Goal: Complete application form: Complete application form

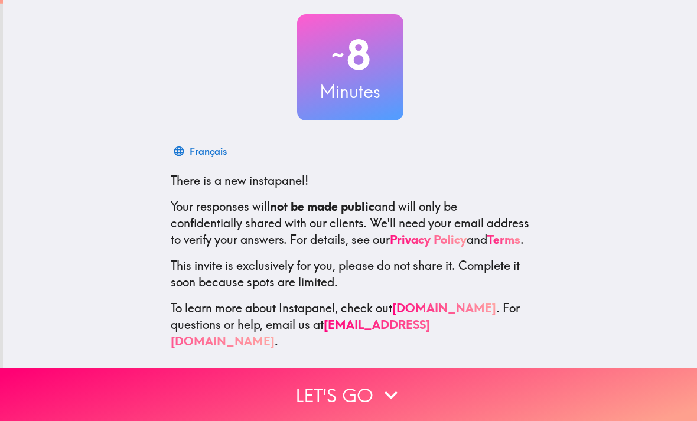
scroll to position [61, 0]
click at [363, 387] on button "Let's go" at bounding box center [348, 394] width 697 height 53
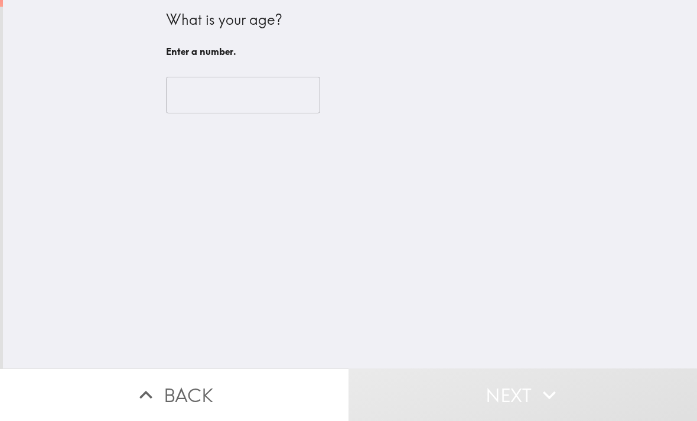
click at [187, 85] on input "number" at bounding box center [243, 95] width 154 height 37
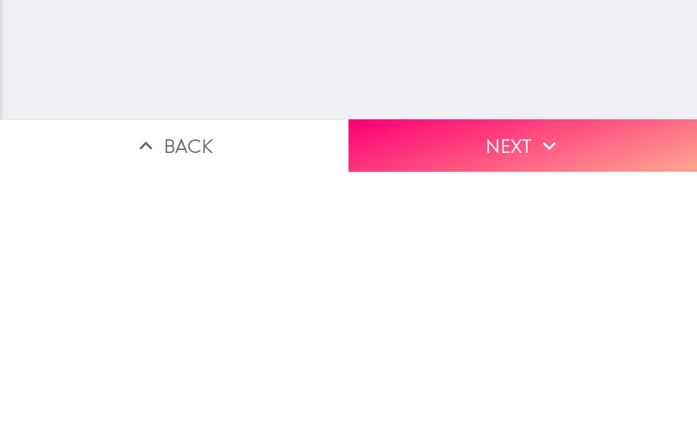
type input "69"
click at [465, 368] on button "Next" at bounding box center [522, 394] width 348 height 53
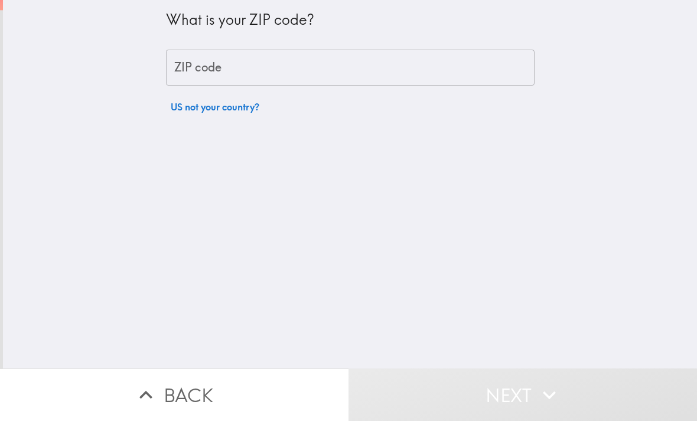
click at [178, 64] on div "ZIP code ZIP code" at bounding box center [350, 68] width 368 height 37
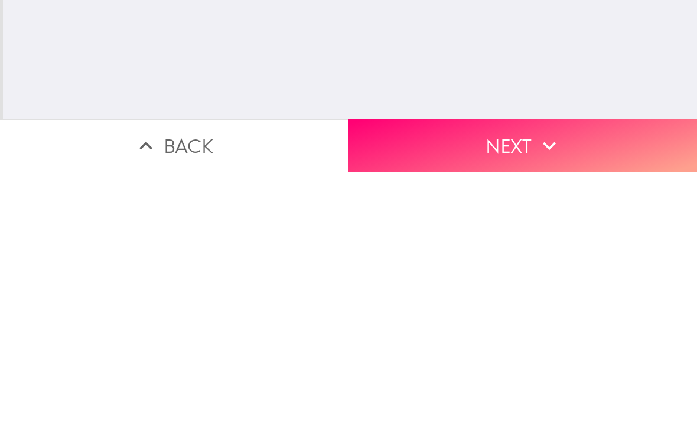
type input "98664"
click at [441, 368] on button "Next" at bounding box center [522, 394] width 348 height 53
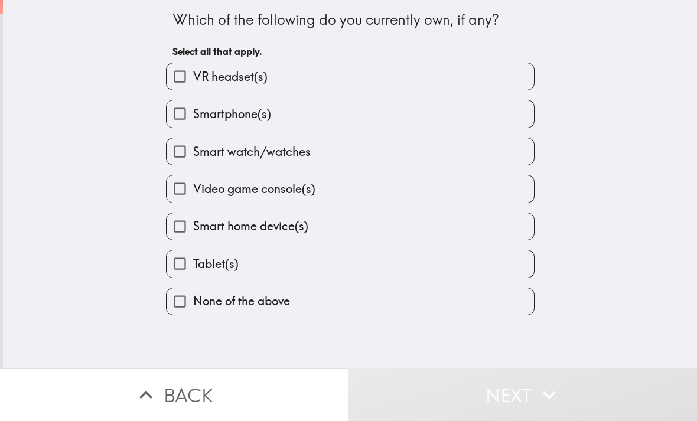
click at [178, 113] on input "Smartphone(s)" at bounding box center [179, 113] width 27 height 27
checkbox input "true"
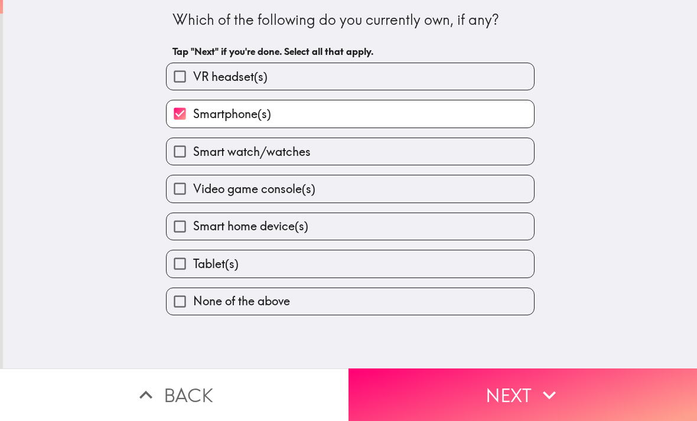
click at [173, 262] on input "Tablet(s)" at bounding box center [179, 263] width 27 height 27
checkbox input "true"
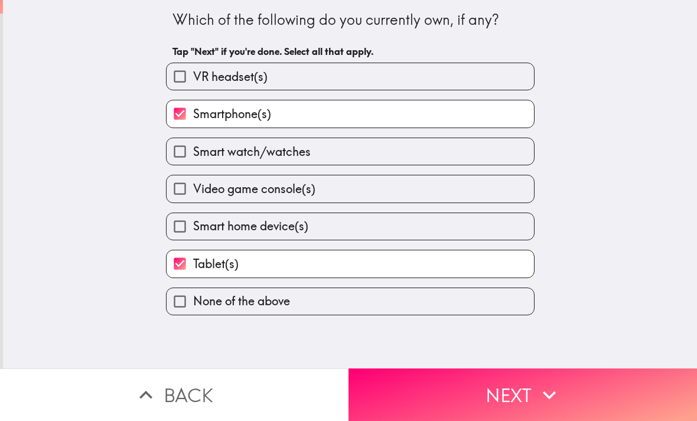
click at [446, 385] on button "Next" at bounding box center [522, 394] width 348 height 53
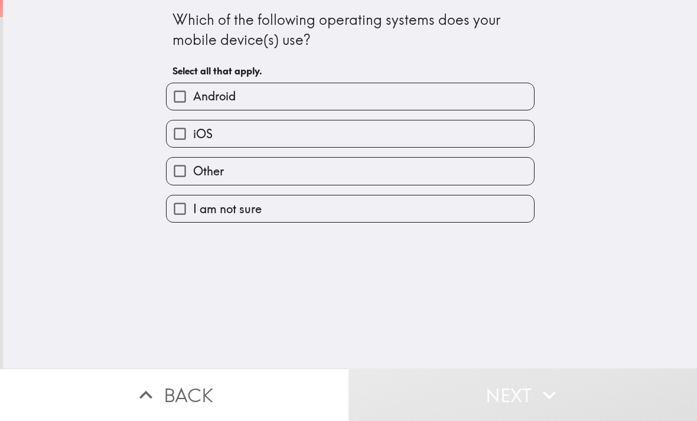
click at [181, 129] on input "iOS" at bounding box center [179, 133] width 27 height 27
checkbox input "true"
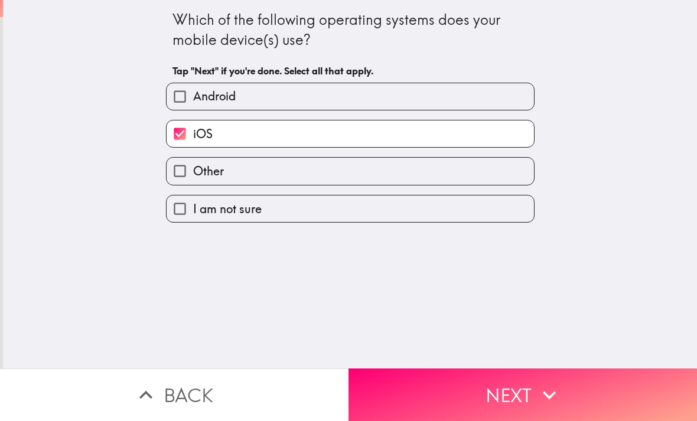
click at [178, 208] on input "I am not sure" at bounding box center [179, 208] width 27 height 27
checkbox input "true"
checkbox input "false"
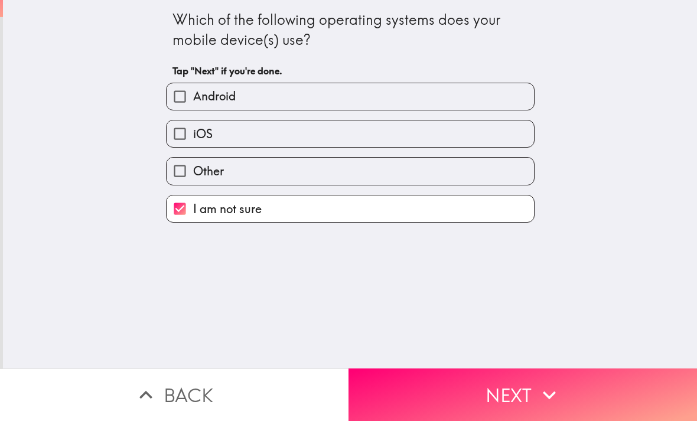
click at [446, 388] on button "Next" at bounding box center [522, 394] width 348 height 53
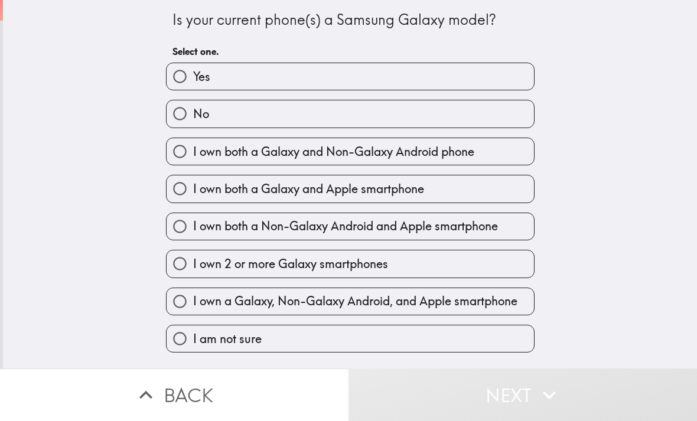
click at [175, 116] on input "No" at bounding box center [179, 113] width 27 height 27
radio input "true"
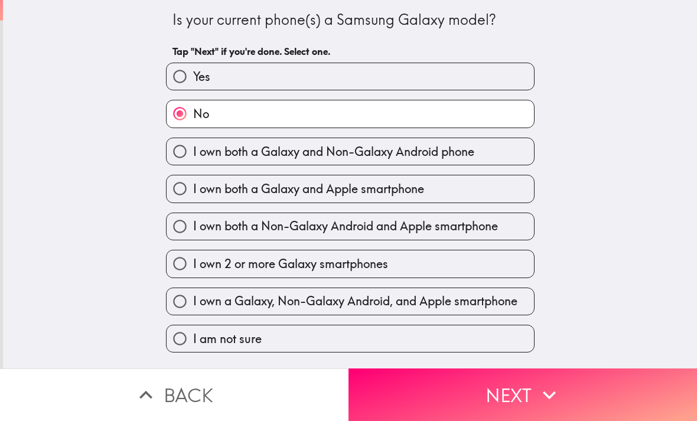
click at [457, 394] on button "Next" at bounding box center [522, 394] width 348 height 53
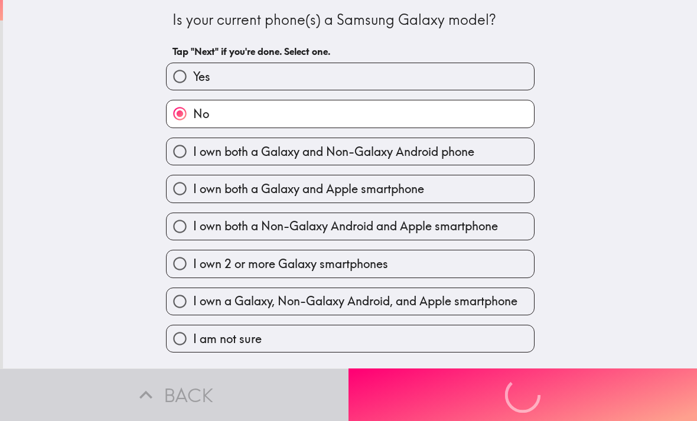
click at [457, 393] on button "Next" at bounding box center [522, 394] width 348 height 53
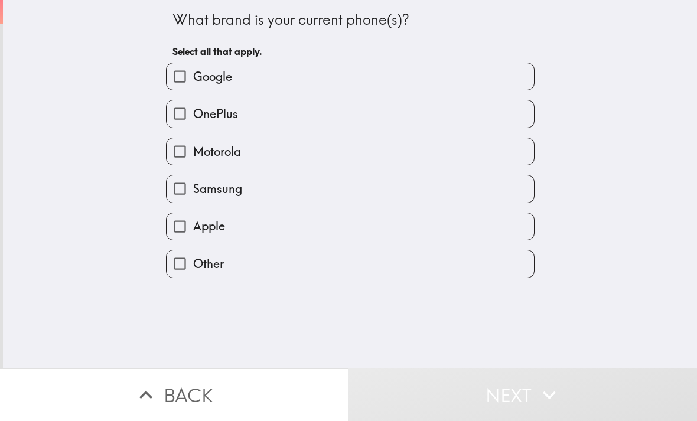
click at [178, 224] on input "Apple" at bounding box center [179, 226] width 27 height 27
checkbox input "true"
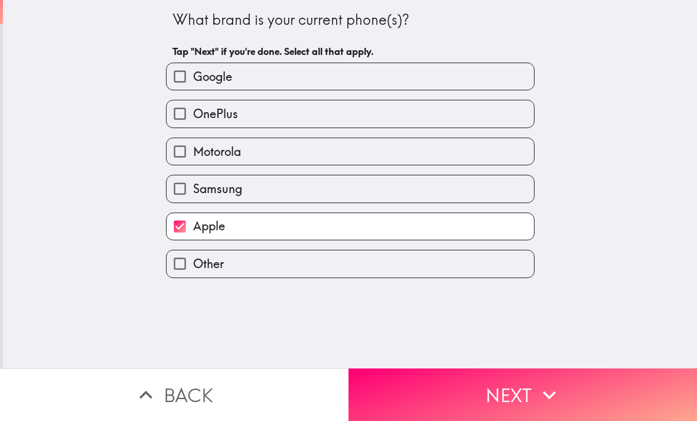
click at [450, 390] on button "Next" at bounding box center [522, 394] width 348 height 53
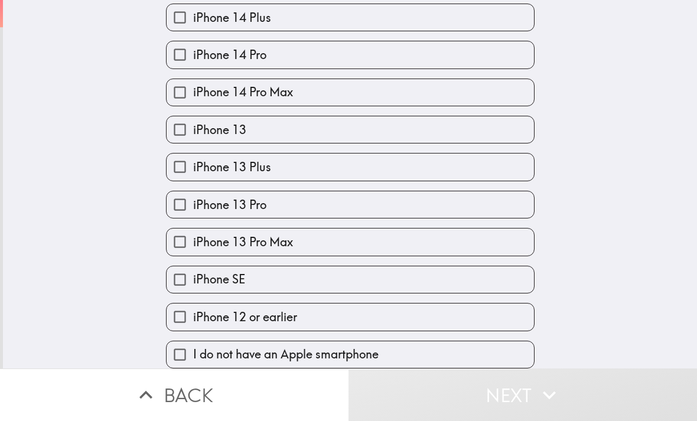
scroll to position [464, 0]
click at [293, 312] on span "iPhone 12 or earlier" at bounding box center [245, 317] width 104 height 17
click at [193, 312] on input "iPhone 12 or earlier" at bounding box center [179, 316] width 27 height 27
checkbox input "true"
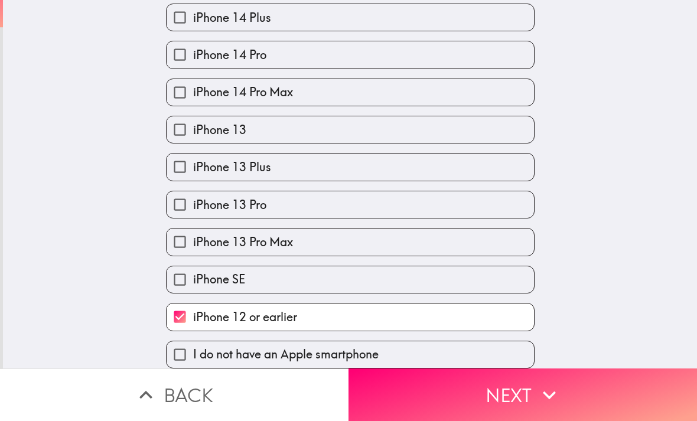
click at [474, 390] on button "Next" at bounding box center [522, 394] width 348 height 53
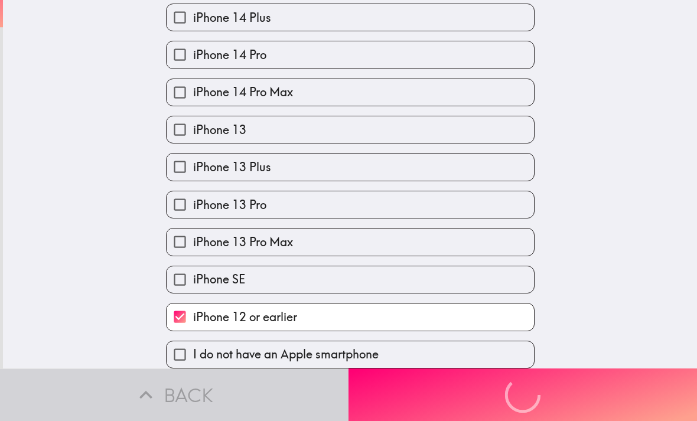
scroll to position [0, 0]
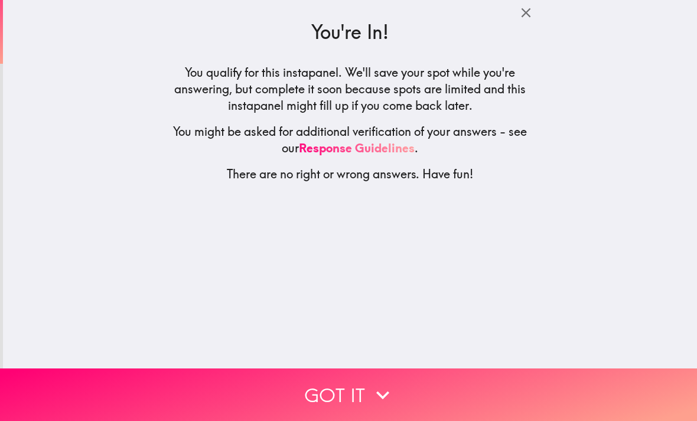
click at [377, 383] on icon "button" at bounding box center [383, 395] width 26 height 26
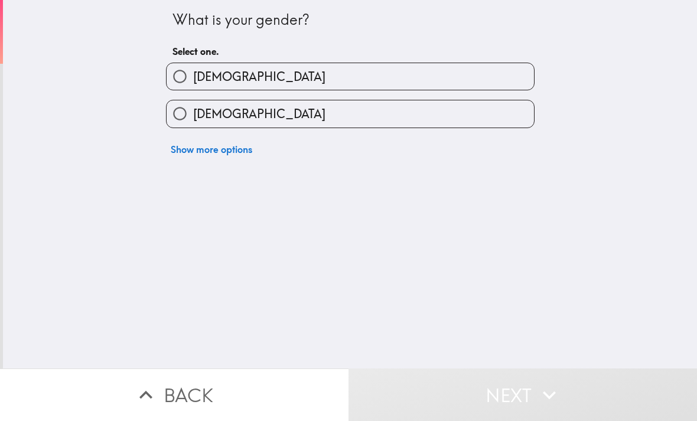
click at [175, 76] on input "[DEMOGRAPHIC_DATA]" at bounding box center [179, 76] width 27 height 27
radio input "true"
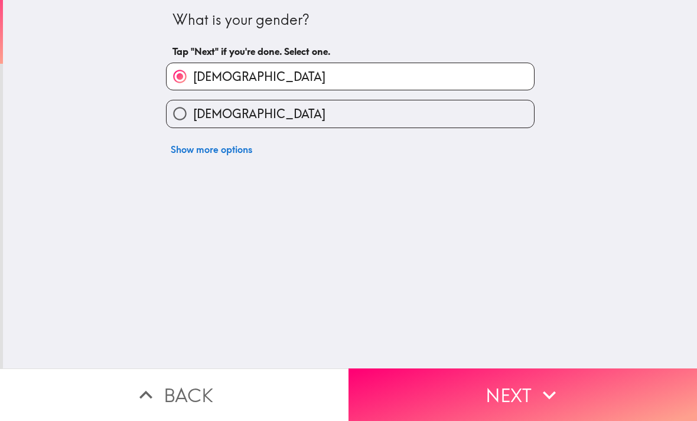
click at [450, 387] on button "Next" at bounding box center [522, 394] width 348 height 53
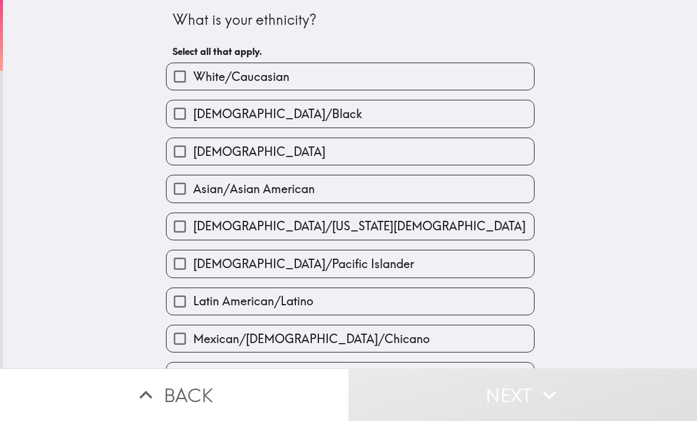
click at [184, 76] on input "White/Caucasian" at bounding box center [179, 76] width 27 height 27
checkbox input "true"
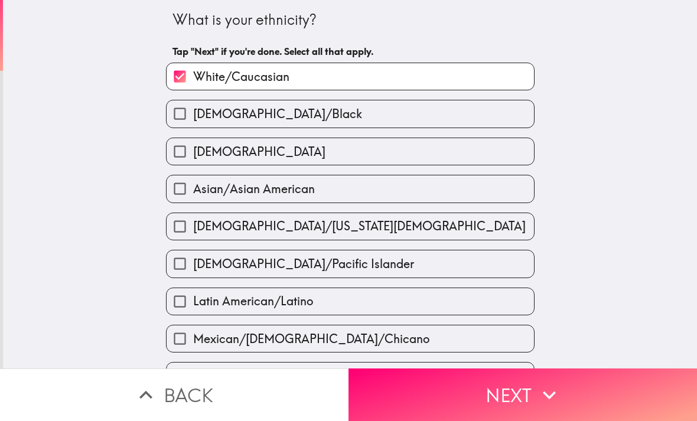
click at [442, 377] on button "Next" at bounding box center [522, 394] width 348 height 53
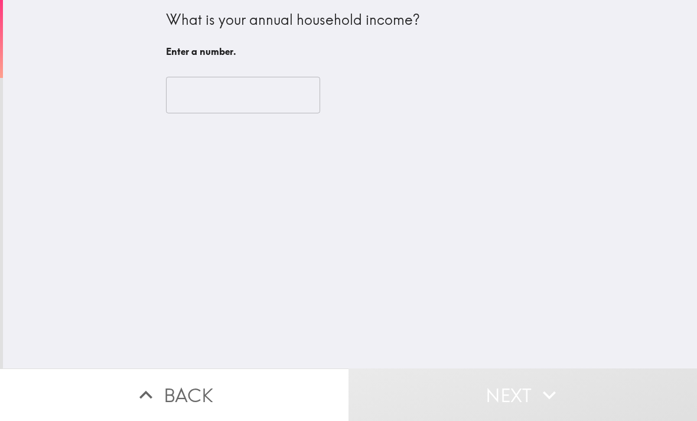
click at [179, 77] on input "number" at bounding box center [243, 95] width 154 height 37
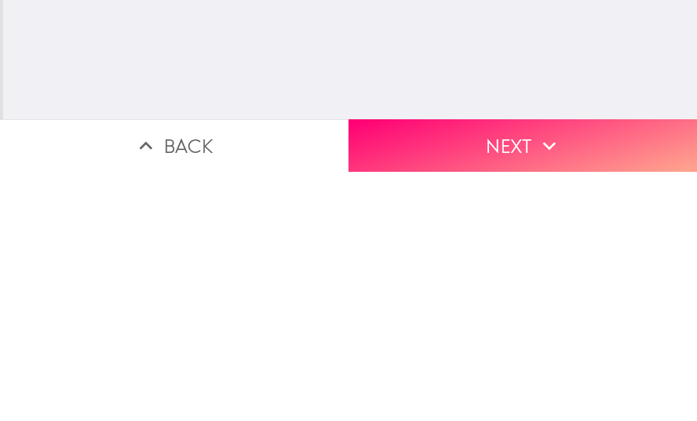
type input "80000"
click at [460, 368] on button "Next" at bounding box center [522, 394] width 348 height 53
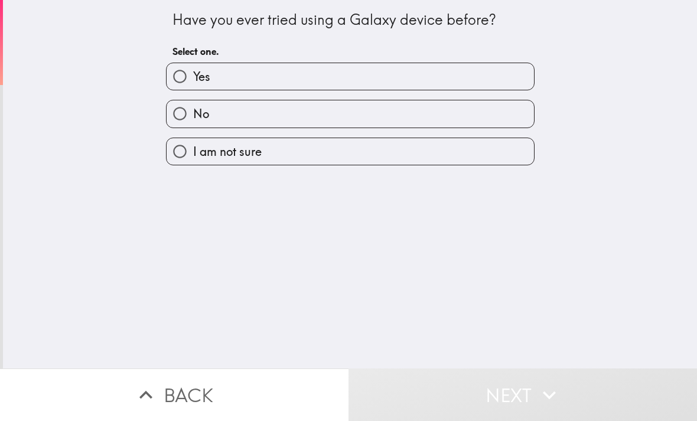
click at [182, 117] on input "No" at bounding box center [179, 113] width 27 height 27
radio input "true"
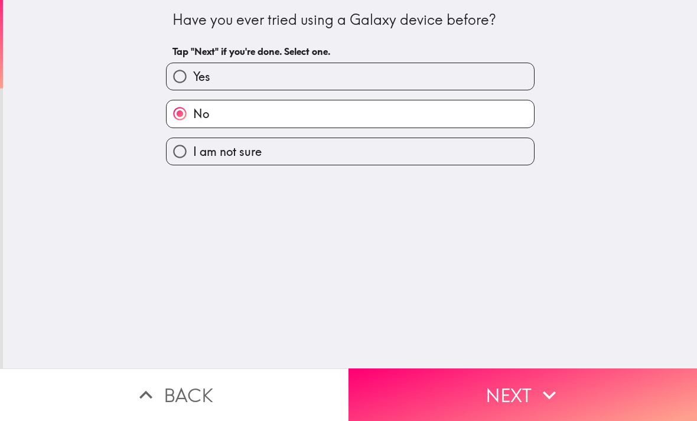
click at [425, 386] on button "Next" at bounding box center [522, 394] width 348 height 53
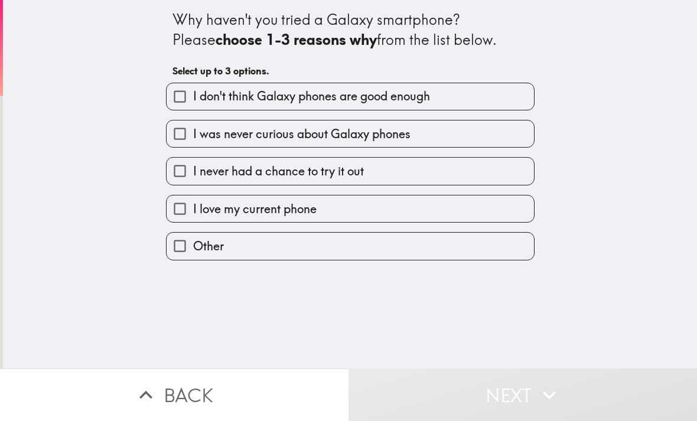
click at [179, 168] on input "I never had a chance to try it out" at bounding box center [179, 171] width 27 height 27
checkbox input "true"
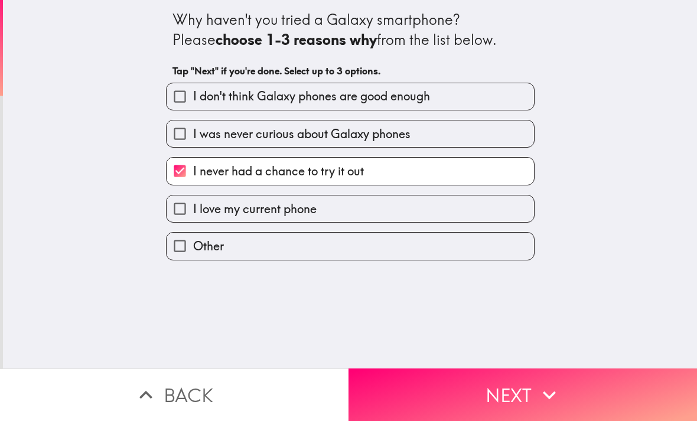
click at [423, 385] on button "Next" at bounding box center [522, 394] width 348 height 53
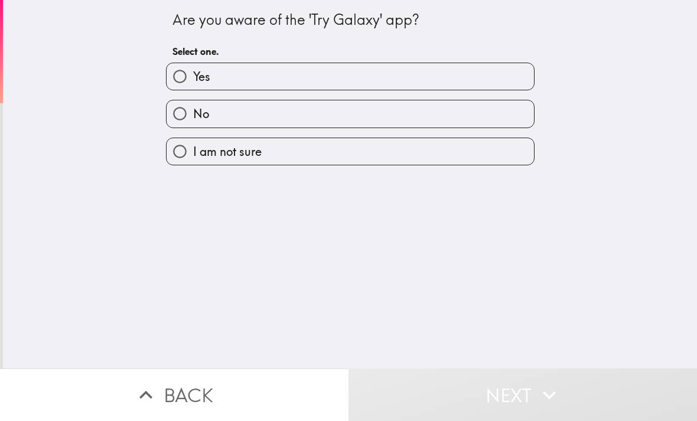
click at [177, 110] on input "No" at bounding box center [179, 113] width 27 height 27
radio input "true"
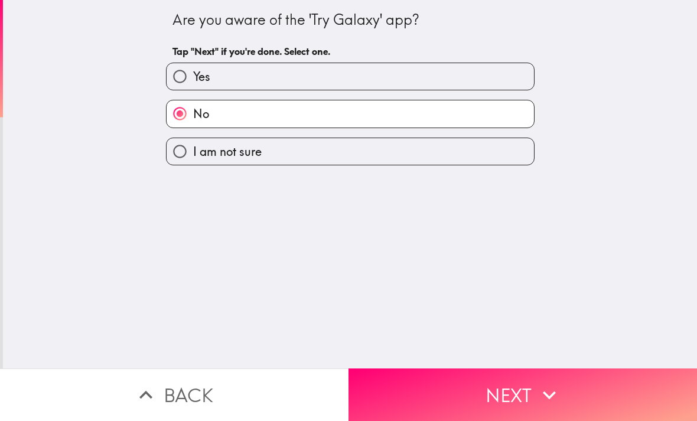
click at [437, 377] on button "Next" at bounding box center [522, 394] width 348 height 53
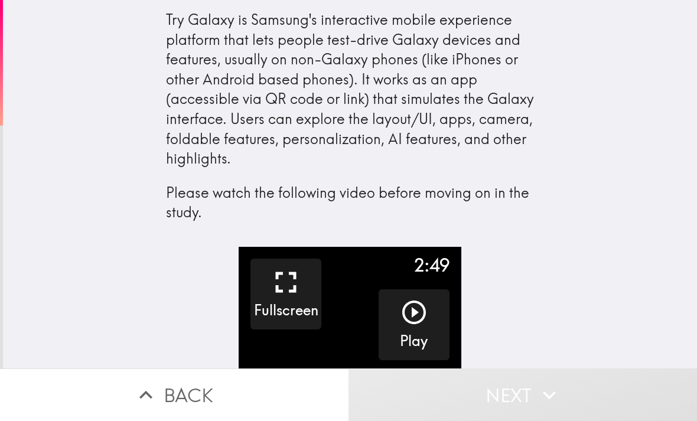
click at [413, 303] on icon "button" at bounding box center [414, 312] width 28 height 28
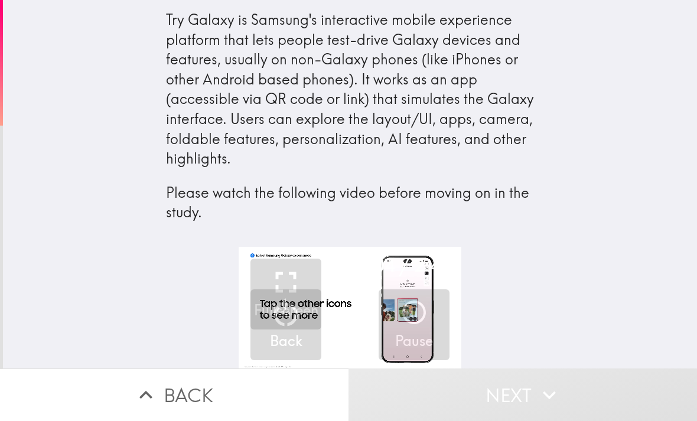
click at [486, 380] on button "Next" at bounding box center [522, 394] width 348 height 53
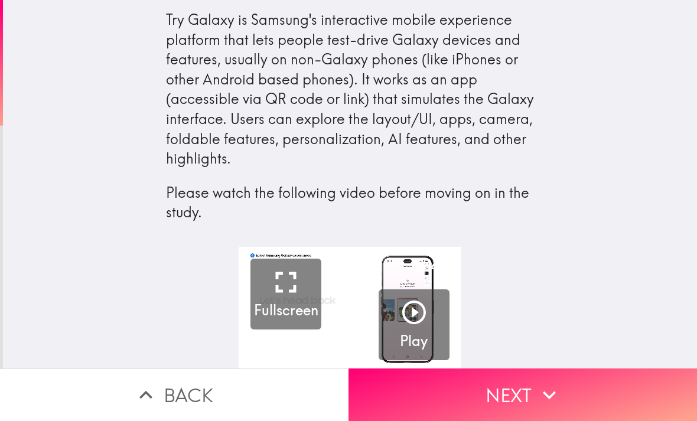
click at [489, 376] on button "Next" at bounding box center [522, 394] width 348 height 53
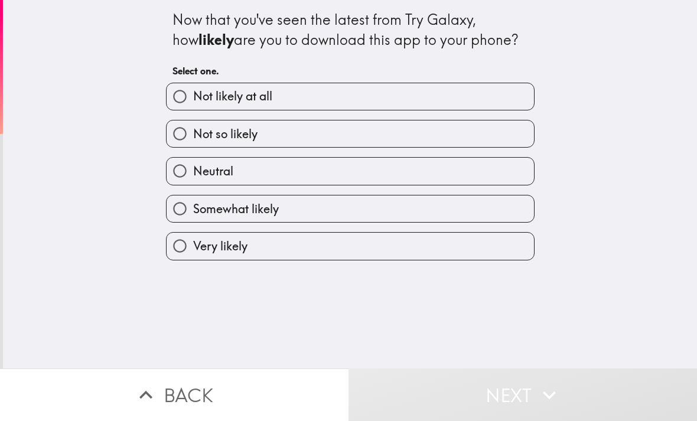
click at [178, 166] on input "Neutral" at bounding box center [179, 171] width 27 height 27
radio input "true"
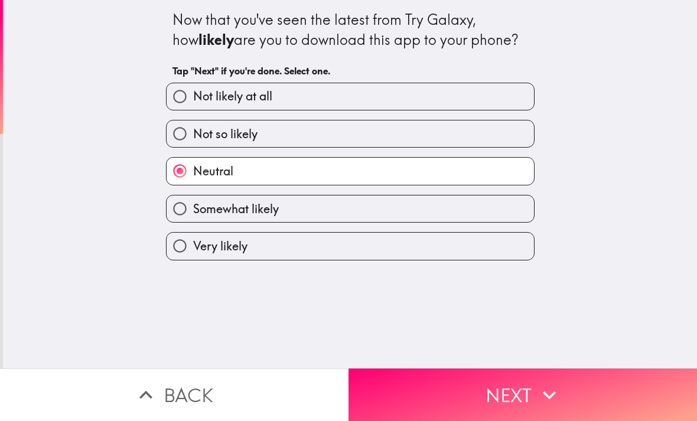
click at [440, 381] on button "Next" at bounding box center [522, 394] width 348 height 53
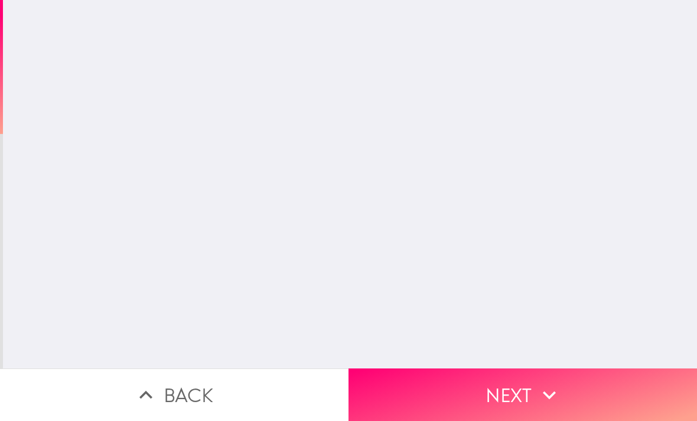
click at [439, 381] on button "Next" at bounding box center [522, 394] width 348 height 53
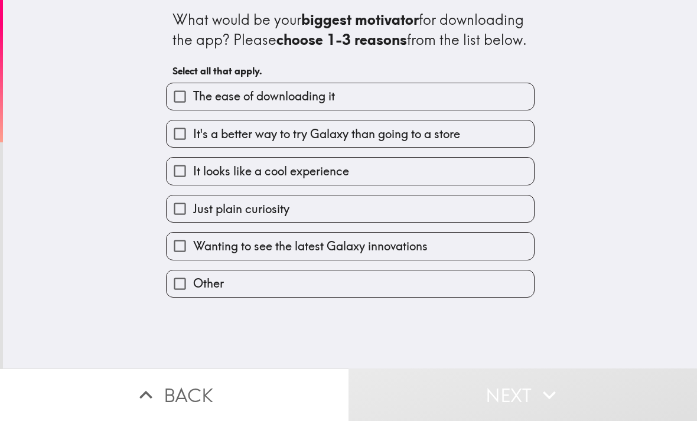
click at [175, 147] on input "It's a better way to try Galaxy than going to a store" at bounding box center [179, 133] width 27 height 27
checkbox input "true"
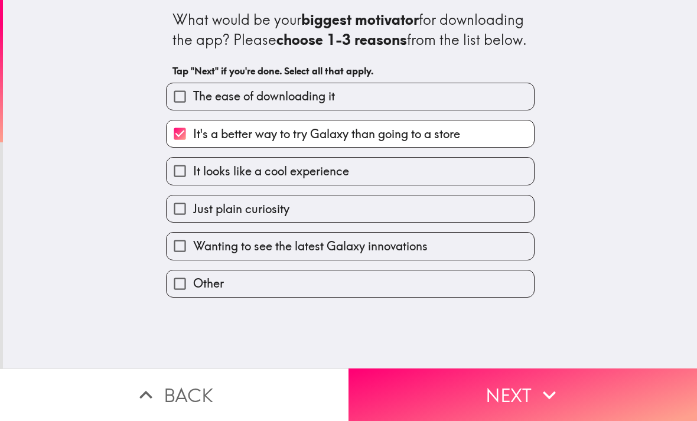
click at [180, 184] on input "It looks like a cool experience" at bounding box center [179, 171] width 27 height 27
checkbox input "true"
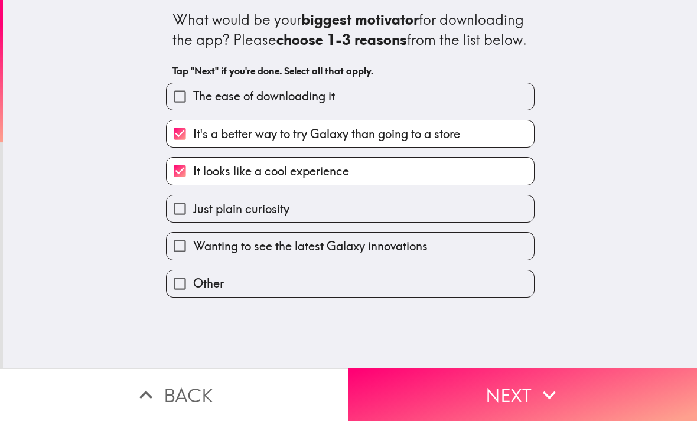
click at [182, 222] on input "Just plain curiosity" at bounding box center [179, 208] width 27 height 27
checkbox input "true"
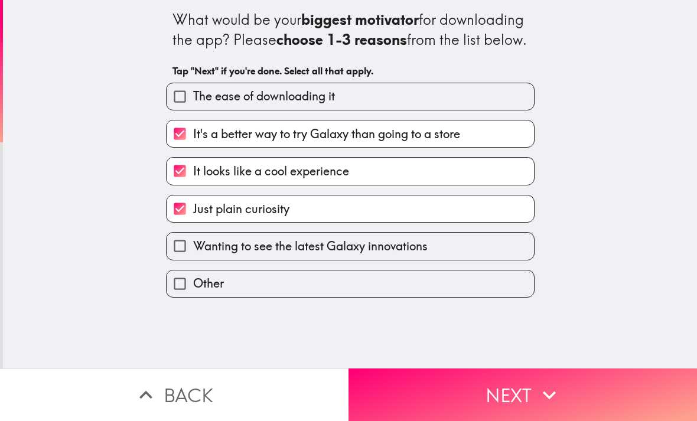
click at [458, 384] on button "Next" at bounding box center [522, 394] width 348 height 53
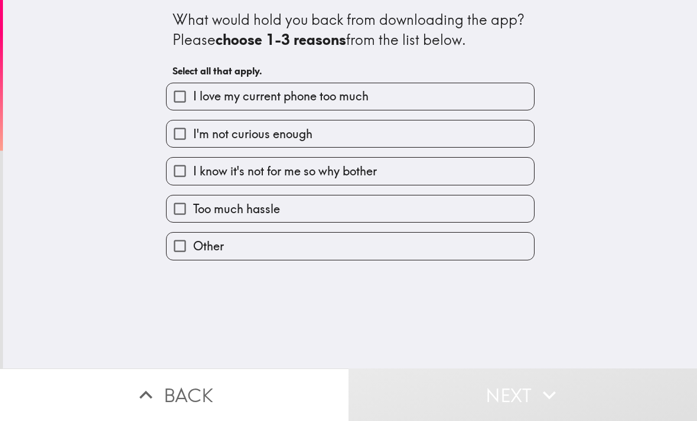
click at [180, 135] on input "I'm not curious enough" at bounding box center [179, 133] width 27 height 27
checkbox input "true"
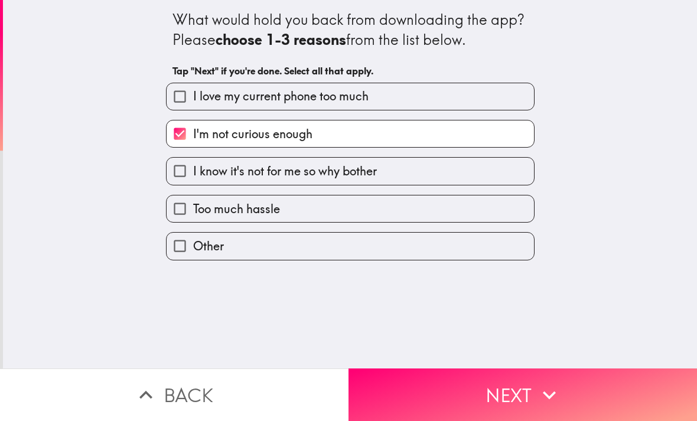
click at [175, 86] on input "I love my current phone too much" at bounding box center [179, 96] width 27 height 27
checkbox input "true"
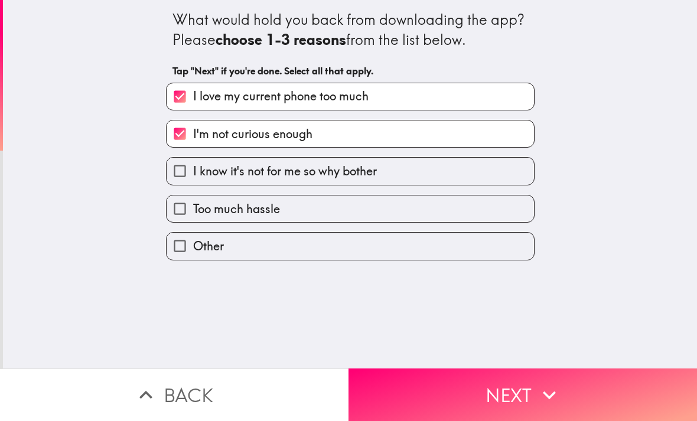
click at [403, 371] on button "Next" at bounding box center [522, 394] width 348 height 53
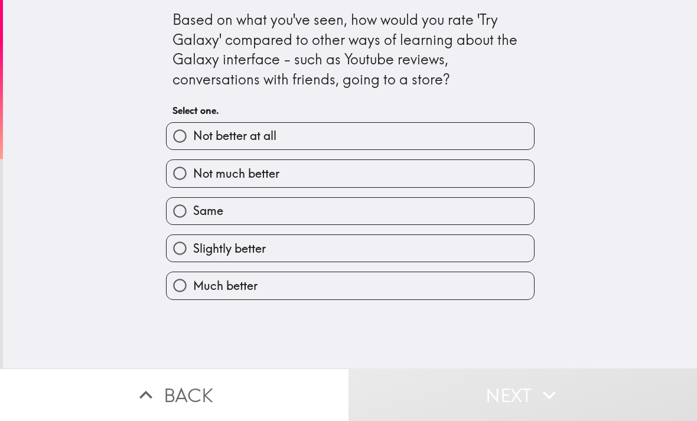
click at [181, 243] on input "Slightly better" at bounding box center [179, 248] width 27 height 27
radio input "true"
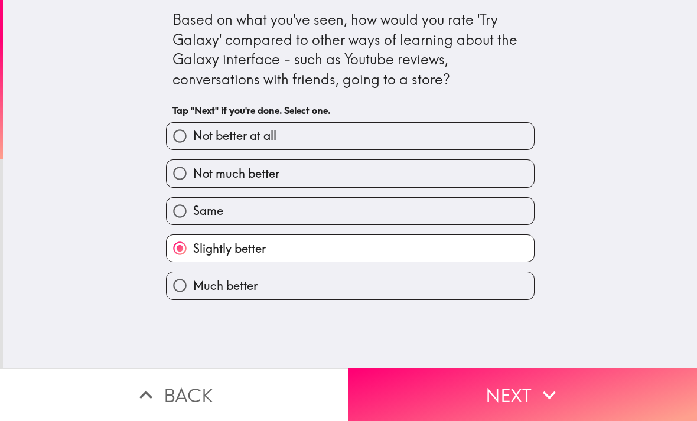
click at [481, 392] on button "Next" at bounding box center [522, 394] width 348 height 53
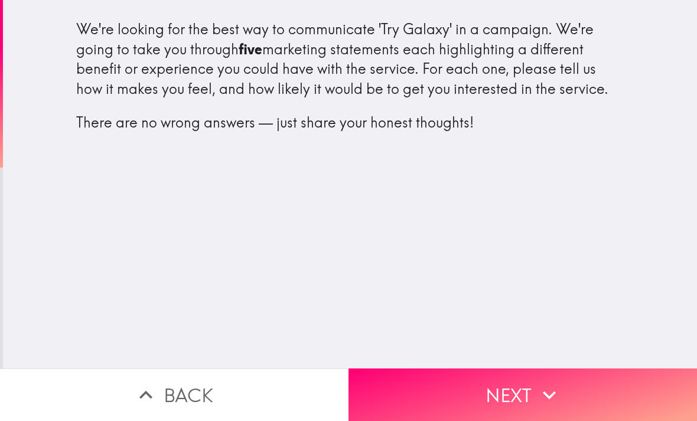
click at [454, 377] on button "Next" at bounding box center [522, 394] width 348 height 53
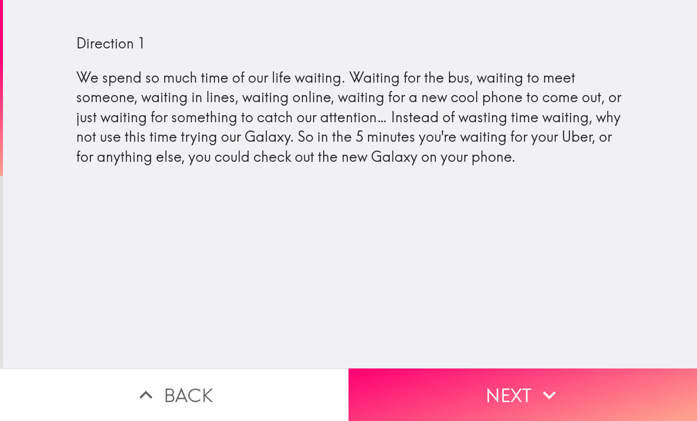
click at [458, 391] on button "Next" at bounding box center [522, 394] width 348 height 53
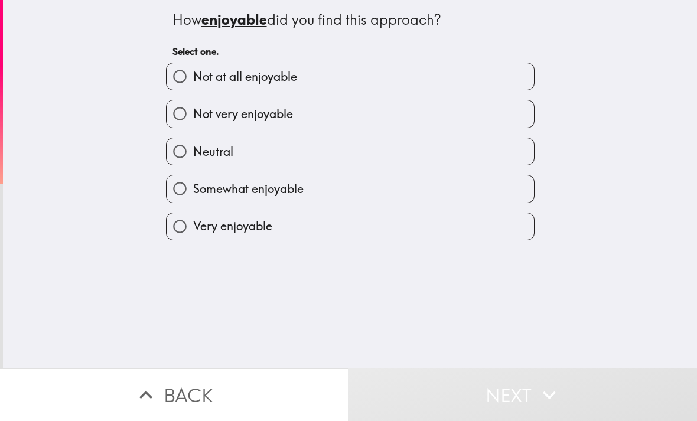
click at [181, 188] on input "Somewhat enjoyable" at bounding box center [179, 188] width 27 height 27
radio input "true"
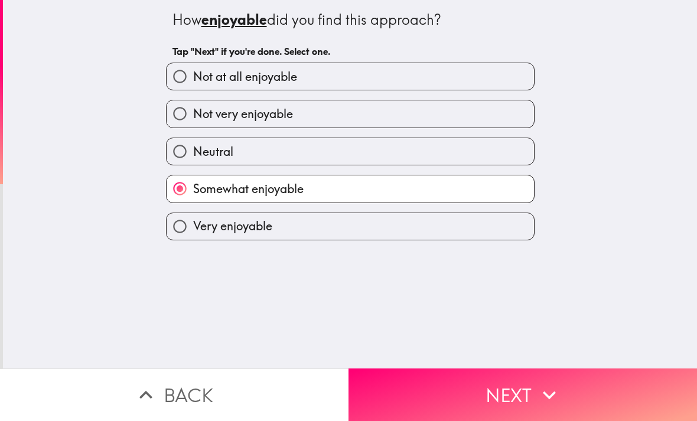
click at [456, 388] on button "Next" at bounding box center [522, 394] width 348 height 53
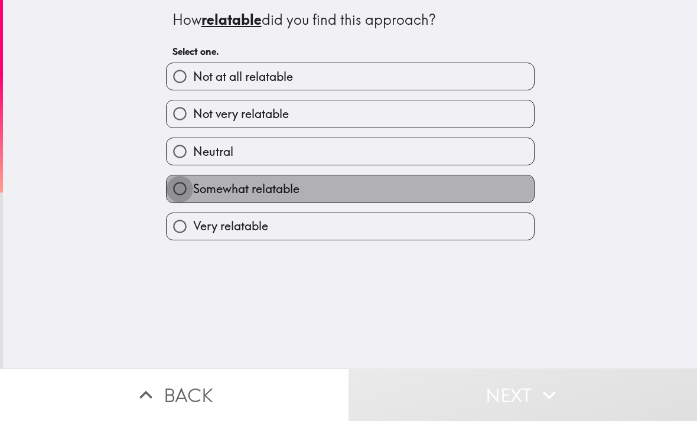
click at [184, 182] on input "Somewhat relatable" at bounding box center [179, 188] width 27 height 27
radio input "true"
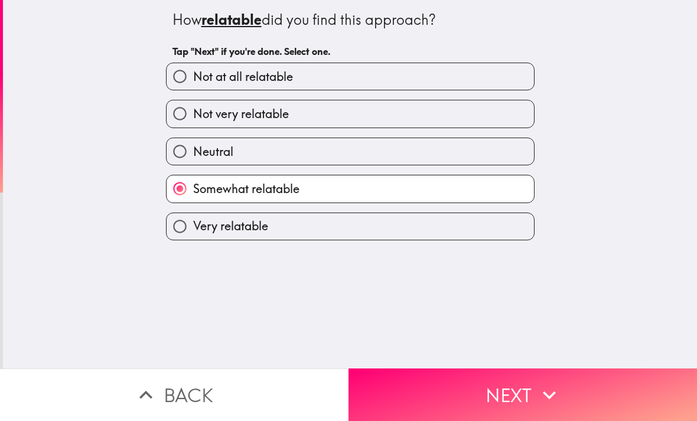
click at [437, 380] on button "Next" at bounding box center [522, 394] width 348 height 53
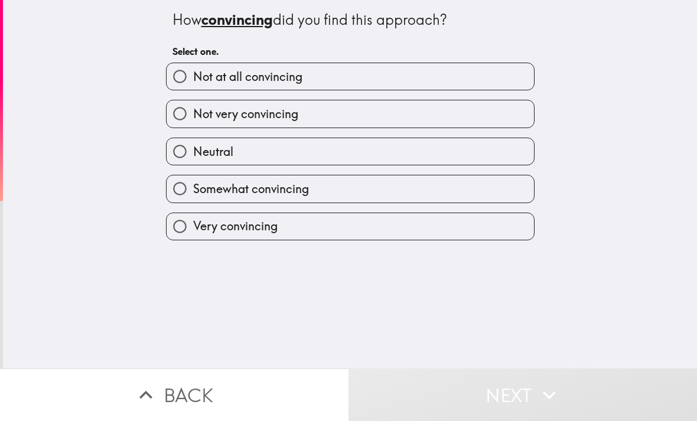
click at [181, 196] on input "Somewhat convincing" at bounding box center [179, 188] width 27 height 27
radio input "true"
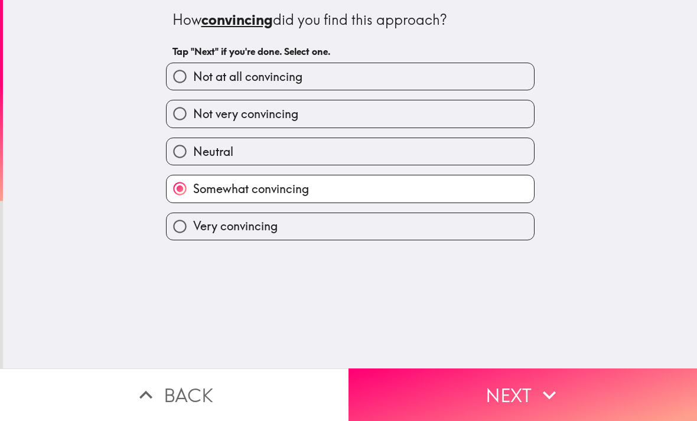
click at [436, 388] on button "Next" at bounding box center [522, 394] width 348 height 53
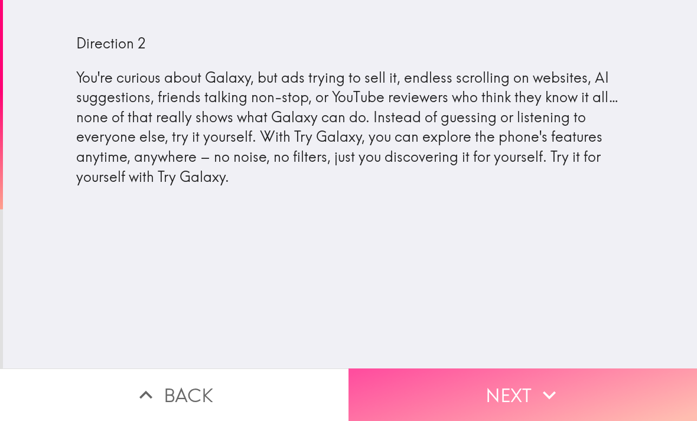
click at [432, 376] on button "Next" at bounding box center [522, 394] width 348 height 53
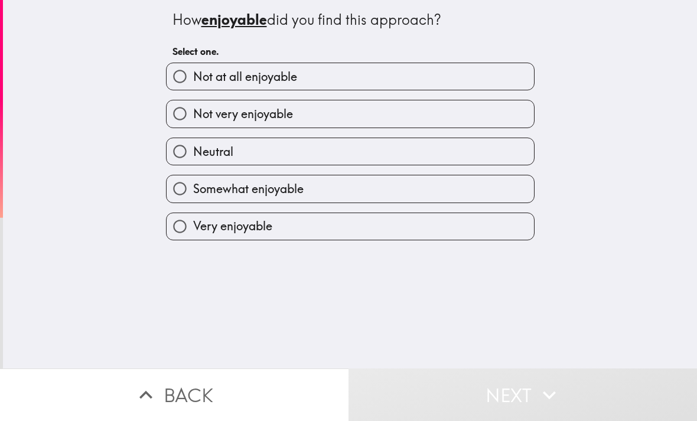
click at [181, 182] on input "Somewhat enjoyable" at bounding box center [179, 188] width 27 height 27
radio input "true"
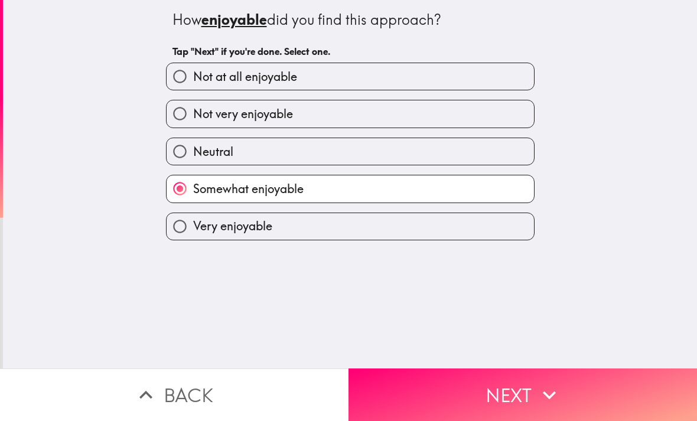
click at [437, 379] on button "Next" at bounding box center [522, 394] width 348 height 53
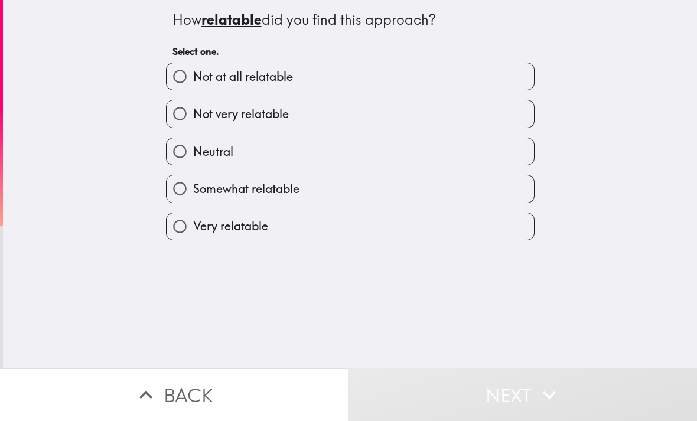
click at [185, 190] on input "Somewhat relatable" at bounding box center [179, 188] width 27 height 27
radio input "true"
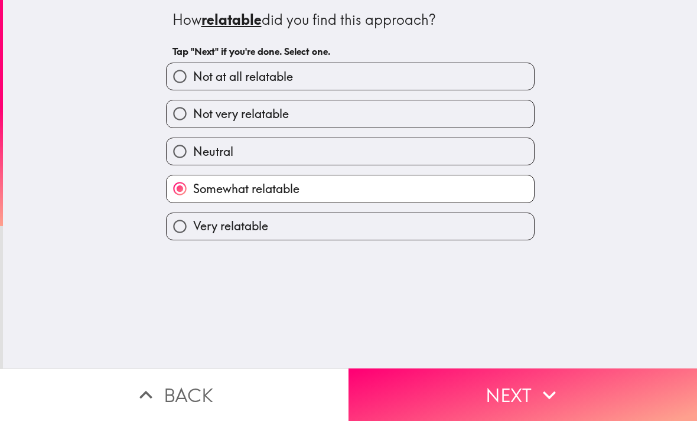
click at [455, 385] on button "Next" at bounding box center [522, 394] width 348 height 53
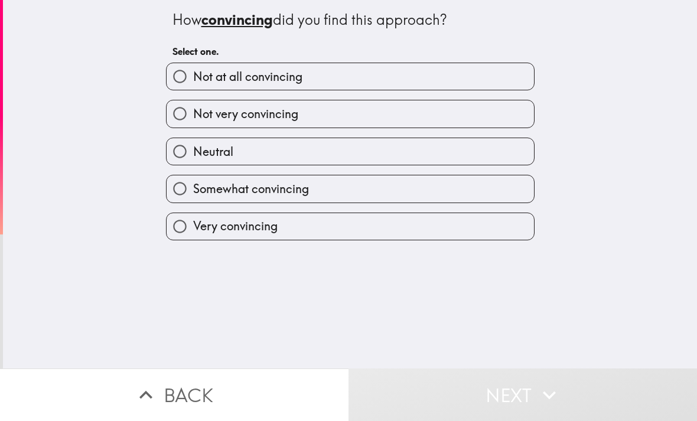
click at [184, 193] on input "Somewhat convincing" at bounding box center [179, 188] width 27 height 27
radio input "true"
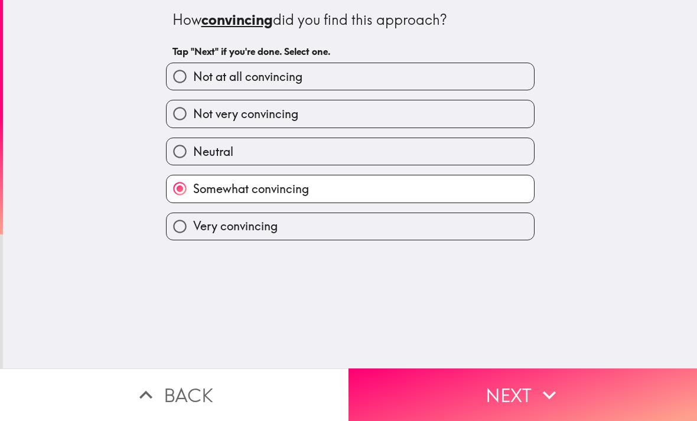
click at [436, 381] on button "Next" at bounding box center [522, 394] width 348 height 53
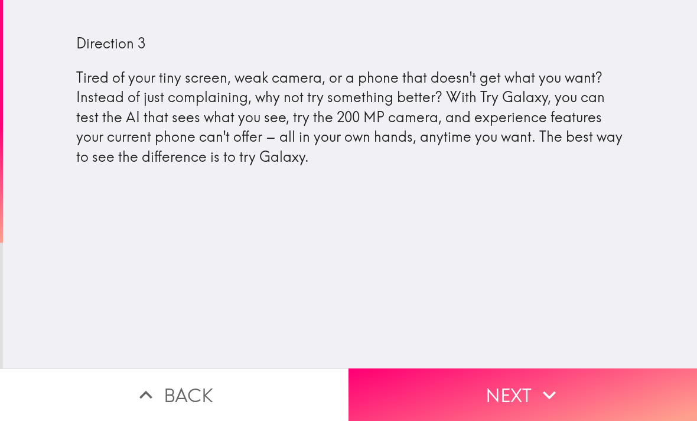
click at [430, 381] on button "Next" at bounding box center [522, 394] width 348 height 53
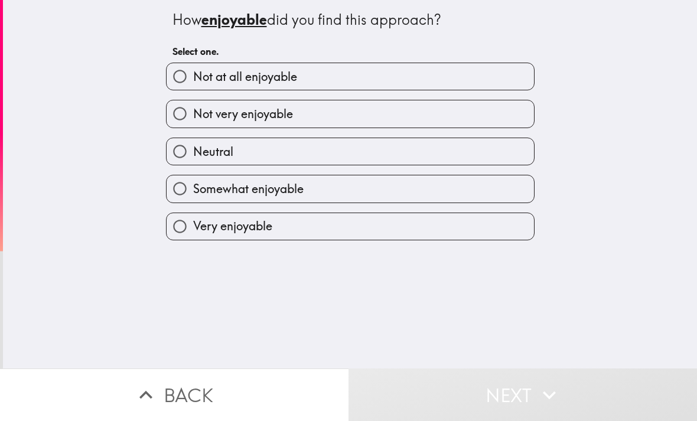
click at [185, 188] on input "Somewhat enjoyable" at bounding box center [179, 188] width 27 height 27
radio input "true"
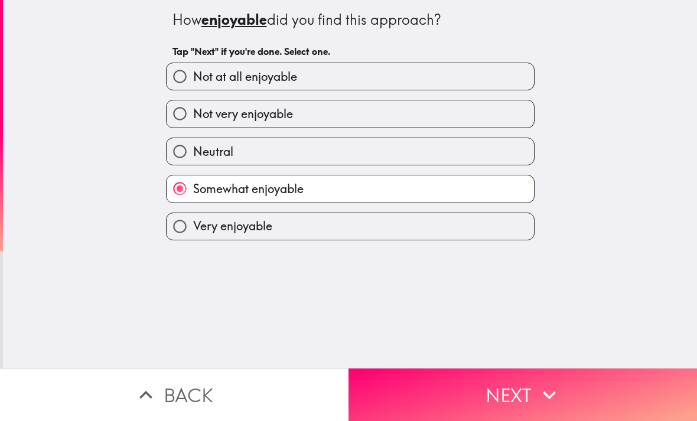
click at [415, 387] on button "Next" at bounding box center [522, 394] width 348 height 53
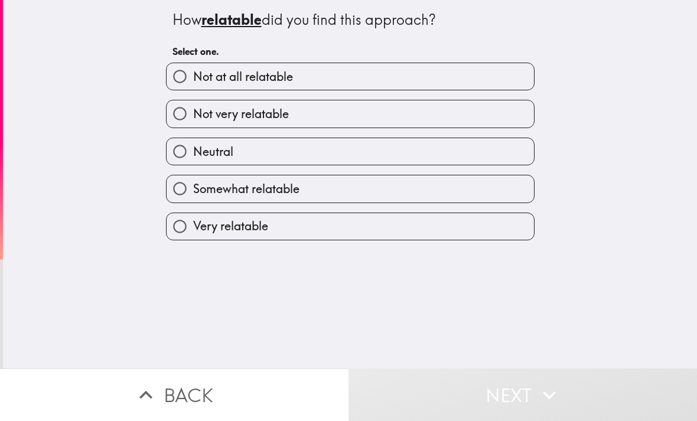
click at [184, 184] on input "Somewhat relatable" at bounding box center [179, 188] width 27 height 27
radio input "true"
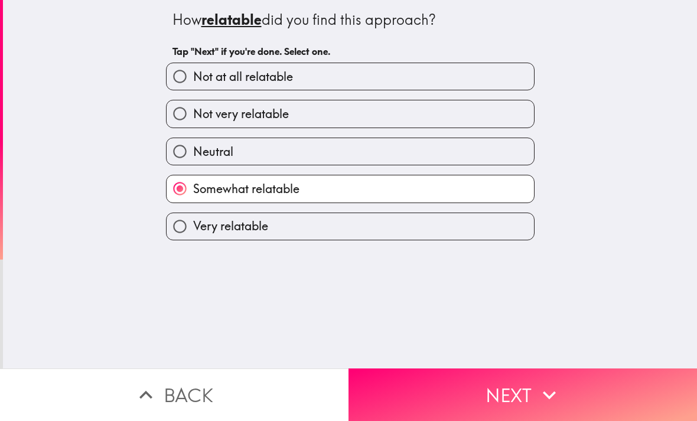
click at [438, 383] on button "Next" at bounding box center [522, 394] width 348 height 53
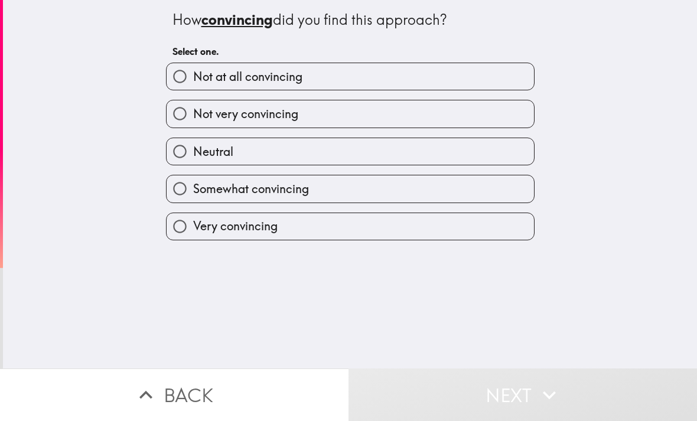
click at [178, 224] on input "Very convincing" at bounding box center [179, 226] width 27 height 27
radio input "true"
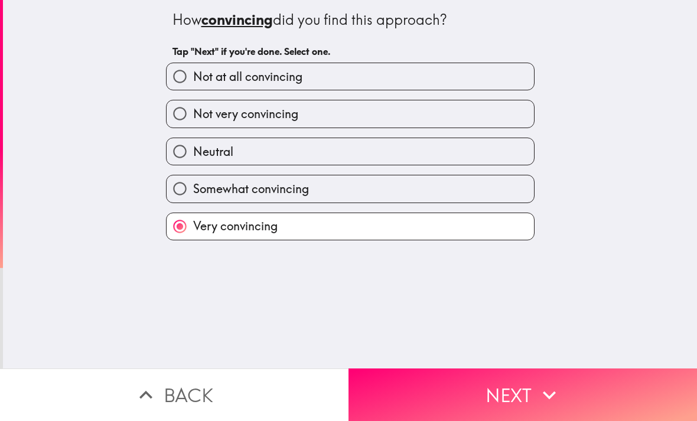
click at [433, 380] on button "Next" at bounding box center [522, 394] width 348 height 53
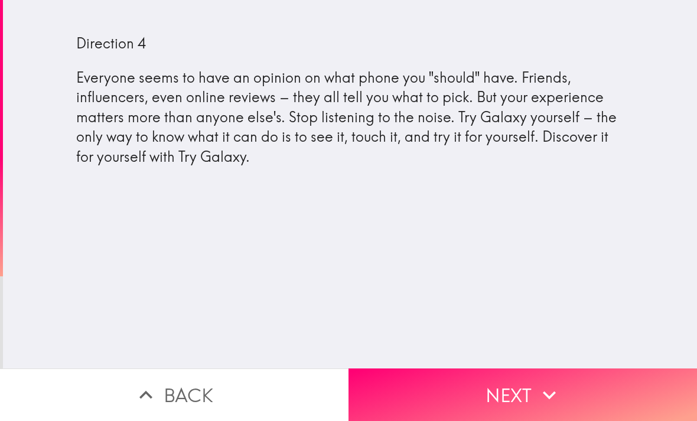
click at [465, 374] on button "Next" at bounding box center [522, 394] width 348 height 53
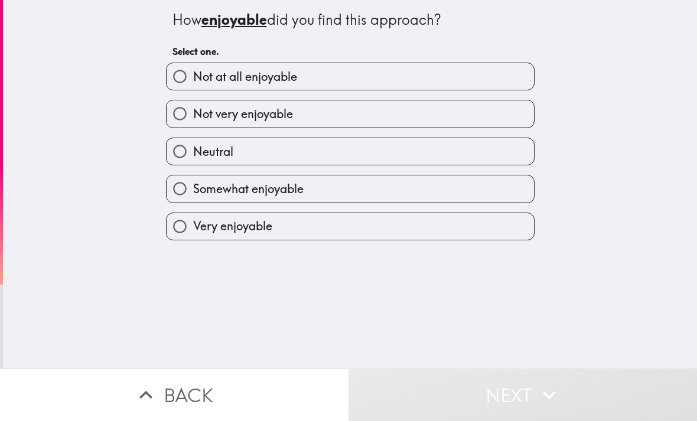
click at [185, 152] on input "Neutral" at bounding box center [179, 151] width 27 height 27
radio input "true"
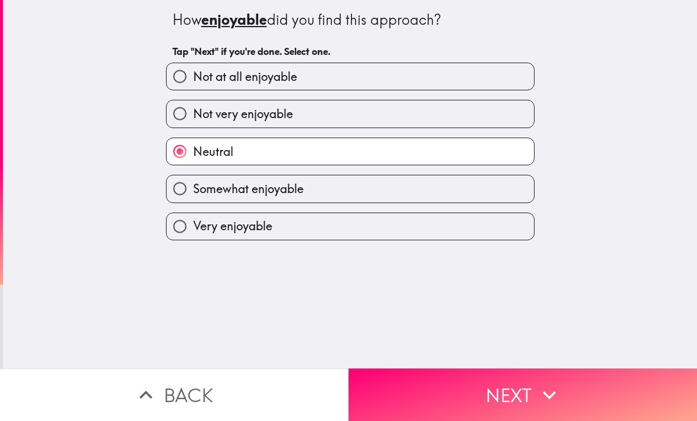
click at [464, 386] on button "Next" at bounding box center [522, 394] width 348 height 53
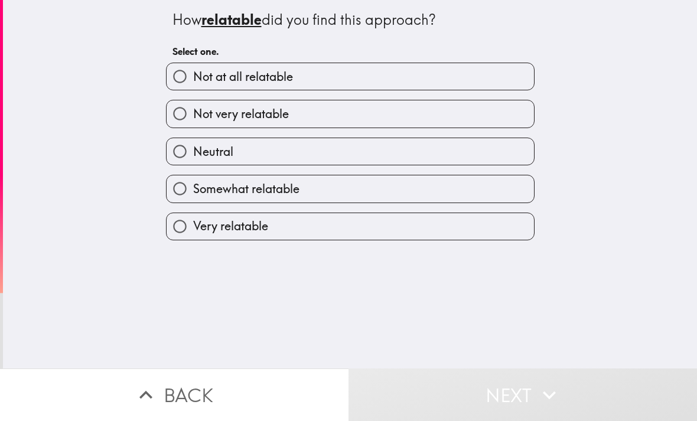
click at [182, 191] on input "Somewhat relatable" at bounding box center [179, 188] width 27 height 27
radio input "true"
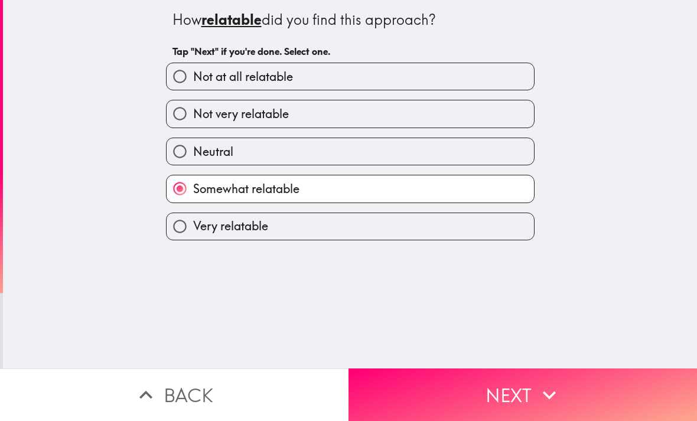
click at [446, 380] on button "Next" at bounding box center [522, 394] width 348 height 53
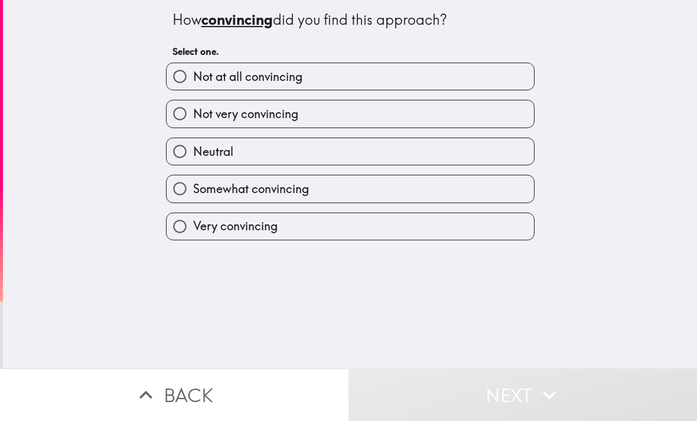
click at [179, 185] on input "Somewhat convincing" at bounding box center [179, 188] width 27 height 27
radio input "true"
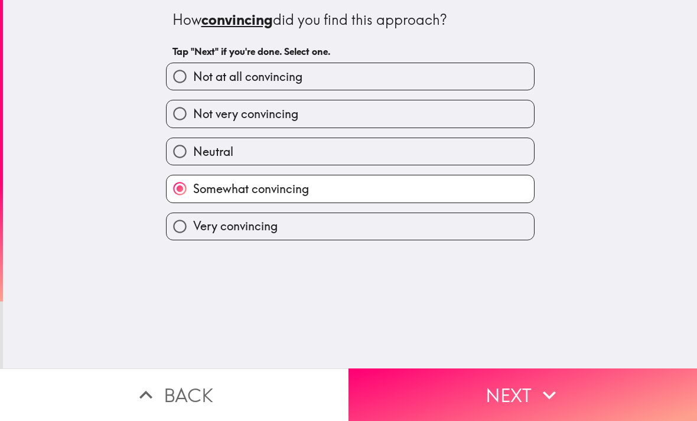
click at [443, 378] on button "Next" at bounding box center [522, 394] width 348 height 53
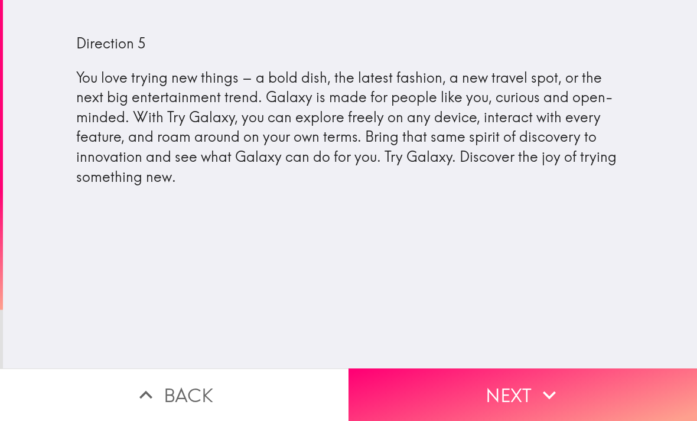
click at [435, 380] on button "Next" at bounding box center [522, 394] width 348 height 53
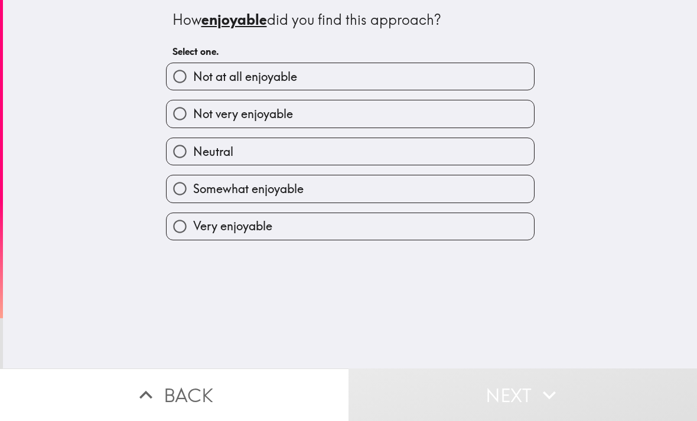
click at [181, 192] on input "Somewhat enjoyable" at bounding box center [179, 188] width 27 height 27
radio input "true"
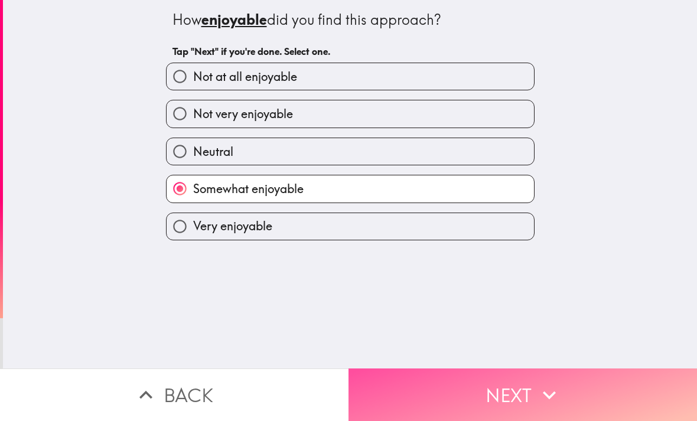
click at [438, 384] on button "Next" at bounding box center [522, 394] width 348 height 53
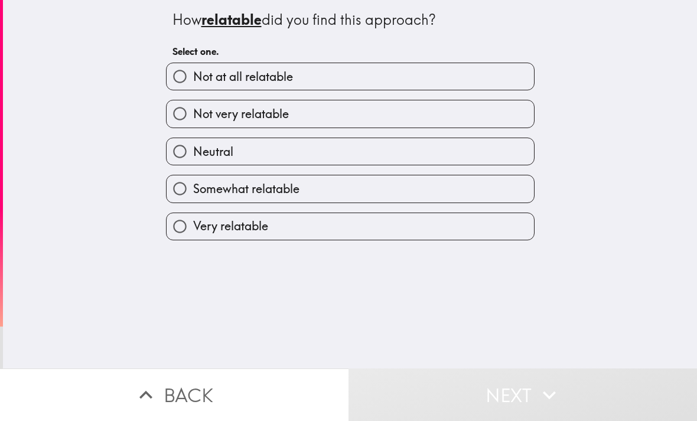
click at [181, 219] on input "Very relatable" at bounding box center [179, 226] width 27 height 27
radio input "true"
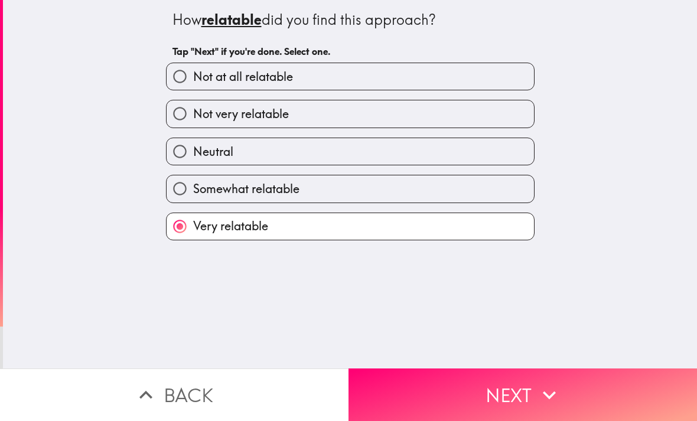
click at [445, 386] on button "Next" at bounding box center [522, 394] width 348 height 53
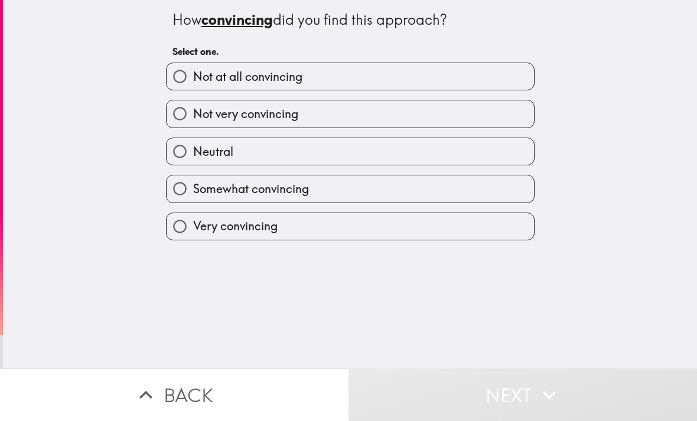
click at [178, 230] on input "Very convincing" at bounding box center [179, 226] width 27 height 27
radio input "true"
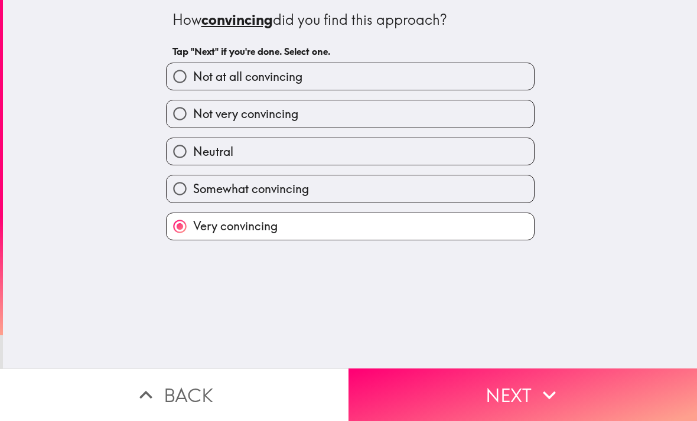
click at [435, 384] on button "Next" at bounding box center [522, 394] width 348 height 53
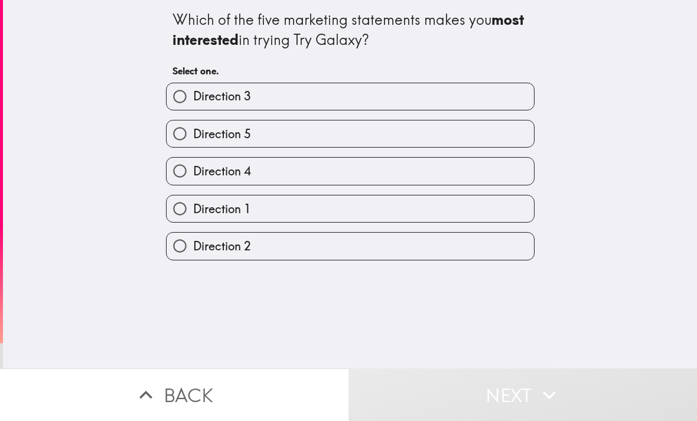
click at [179, 129] on input "Direction 5" at bounding box center [179, 133] width 27 height 27
radio input "true"
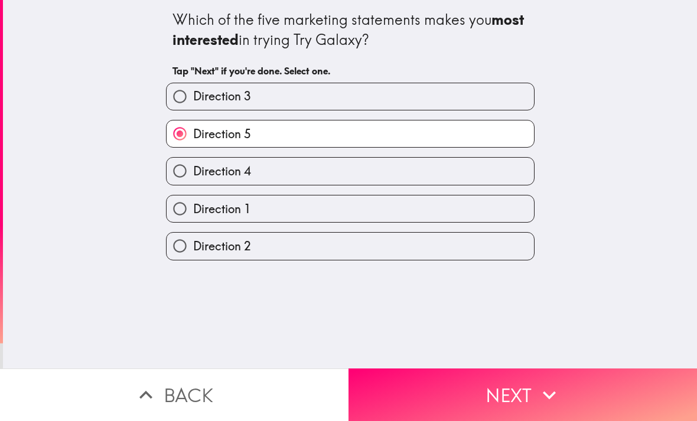
click at [443, 381] on button "Next" at bounding box center [522, 394] width 348 height 53
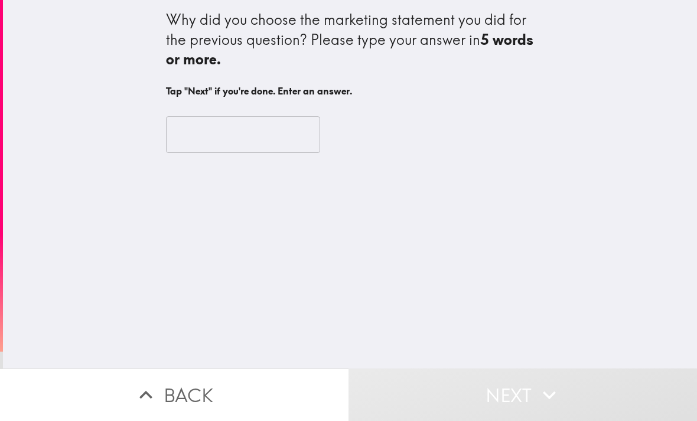
click at [190, 123] on input "text" at bounding box center [243, 134] width 154 height 37
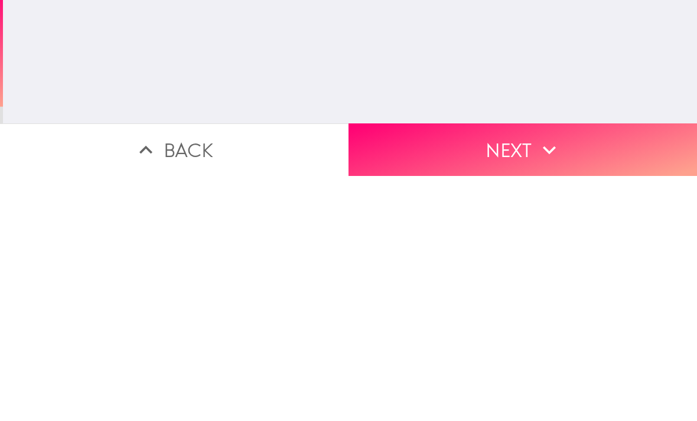
type input "Relatable"
click at [469, 368] on button "Next" at bounding box center [522, 394] width 348 height 53
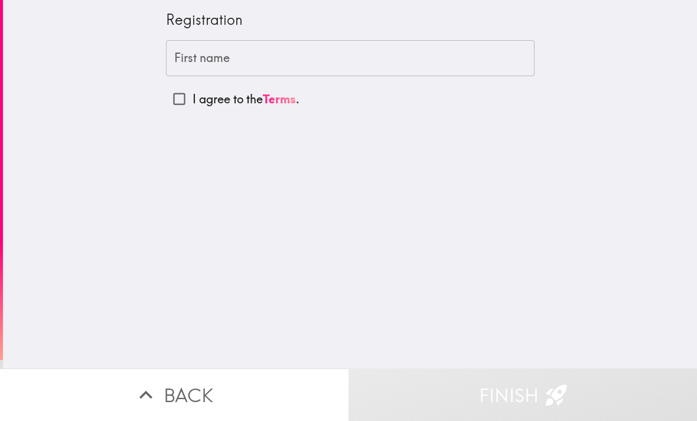
click at [192, 57] on div "First name First name" at bounding box center [350, 58] width 368 height 37
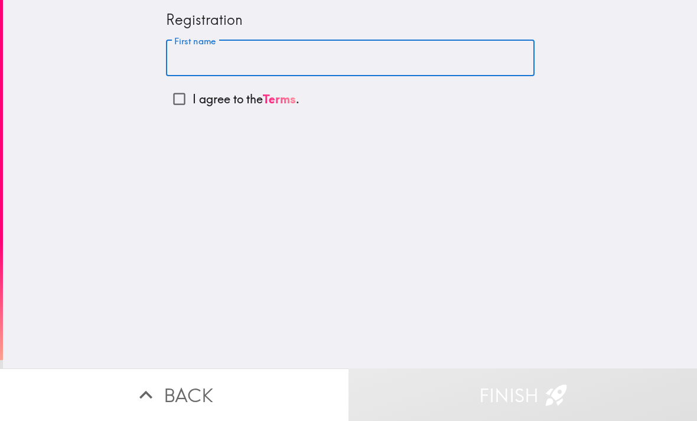
type input "Lauren"
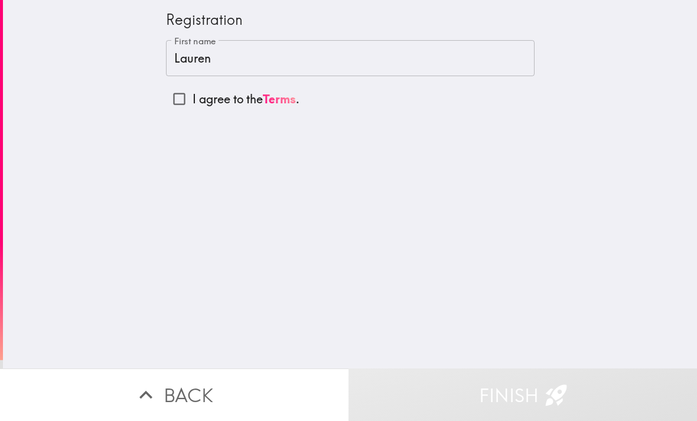
click at [186, 103] on input "I agree to the Terms ." at bounding box center [179, 99] width 27 height 27
checkbox input "true"
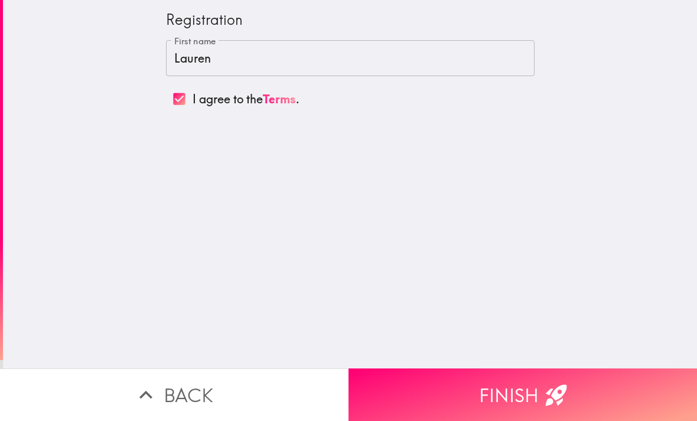
click at [452, 377] on button "Finish" at bounding box center [522, 394] width 348 height 53
